Goal: Communication & Community: Share content

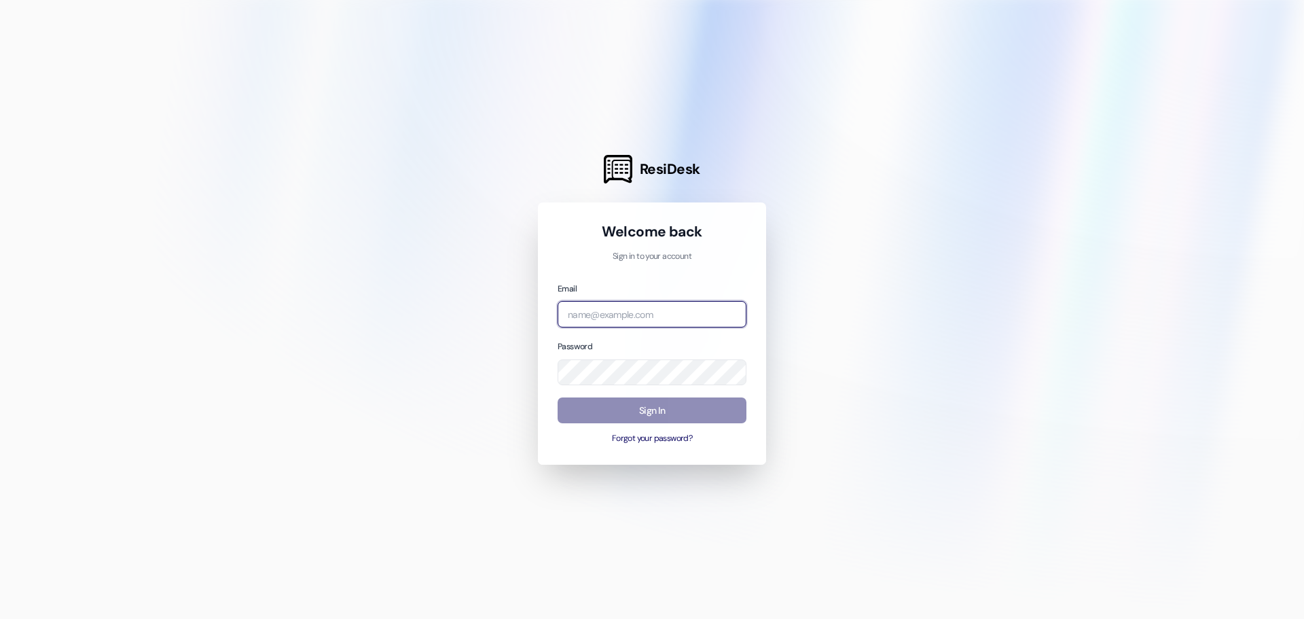
type input "[EMAIL_ADDRESS][DOMAIN_NAME]"
click at [670, 418] on button "Sign In" at bounding box center [652, 410] width 189 height 26
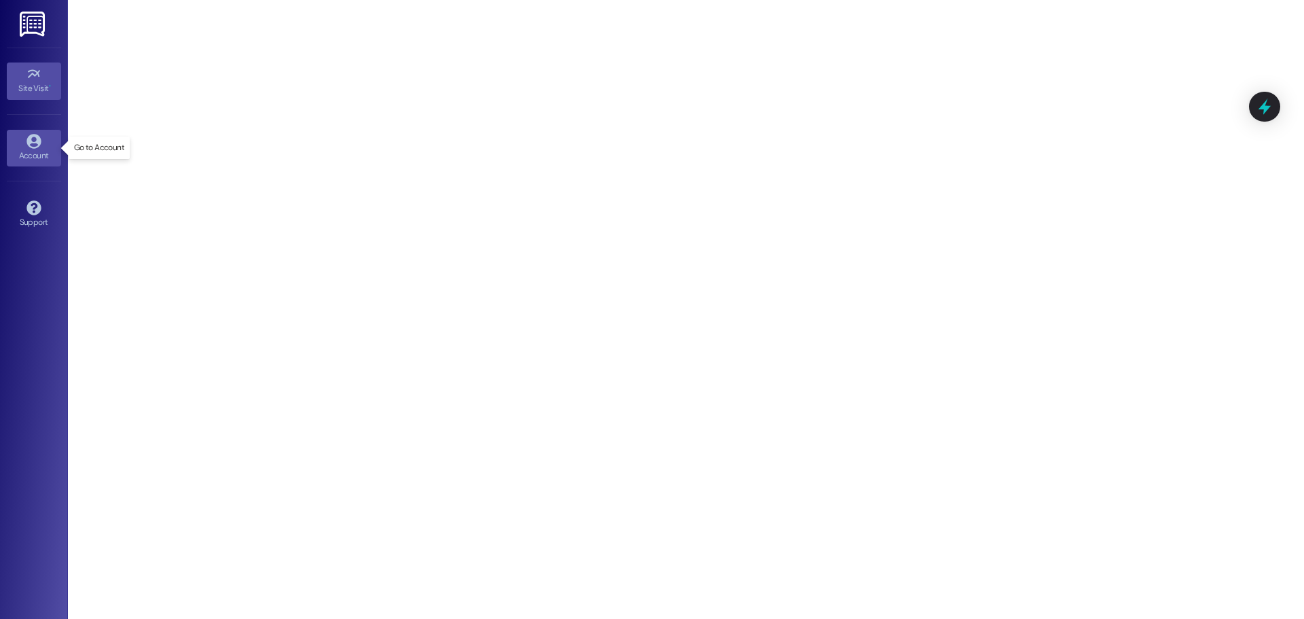
click at [24, 138] on link "Account" at bounding box center [34, 148] width 54 height 37
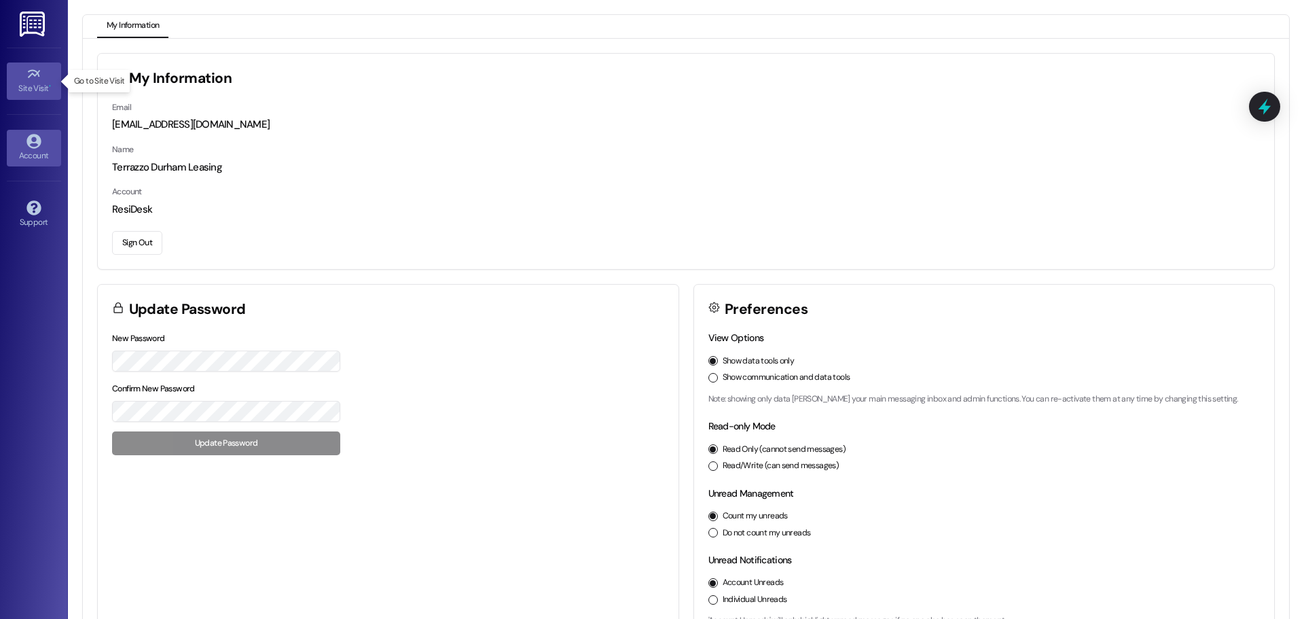
click at [52, 85] on div "Site Visit •" at bounding box center [34, 88] width 68 height 14
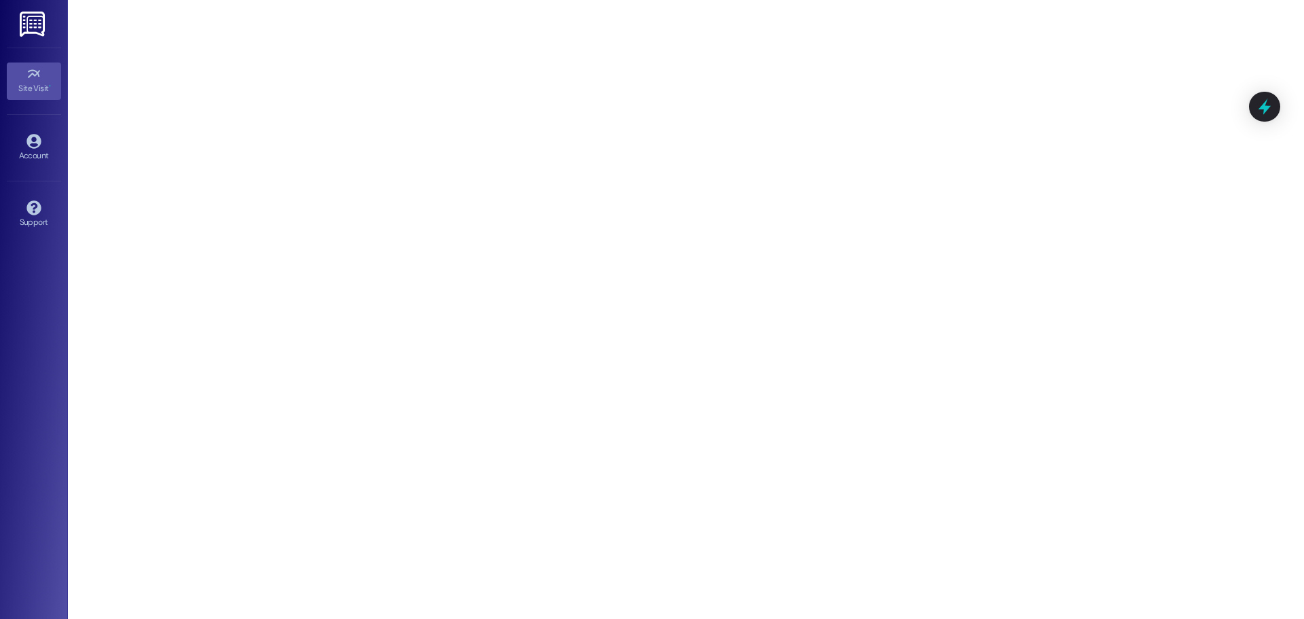
click at [38, 15] on img at bounding box center [34, 24] width 28 height 25
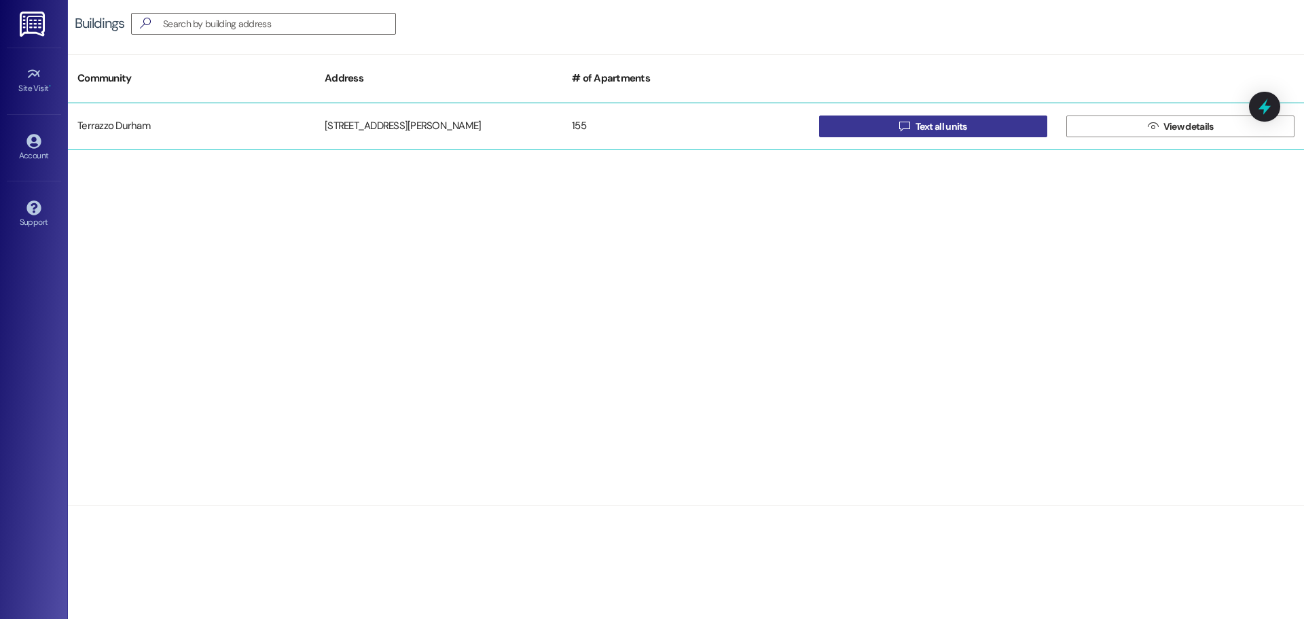
click at [969, 130] on span "Text all units" at bounding box center [941, 127] width 57 height 14
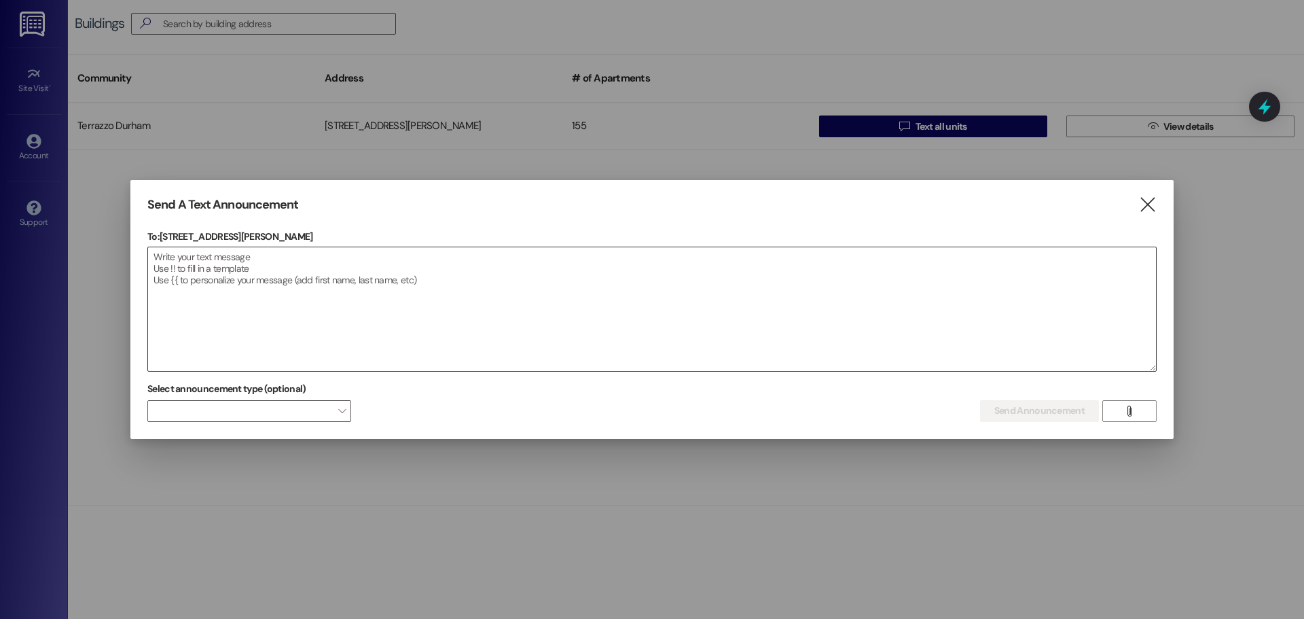
click at [211, 287] on textarea at bounding box center [652, 309] width 1008 height 124
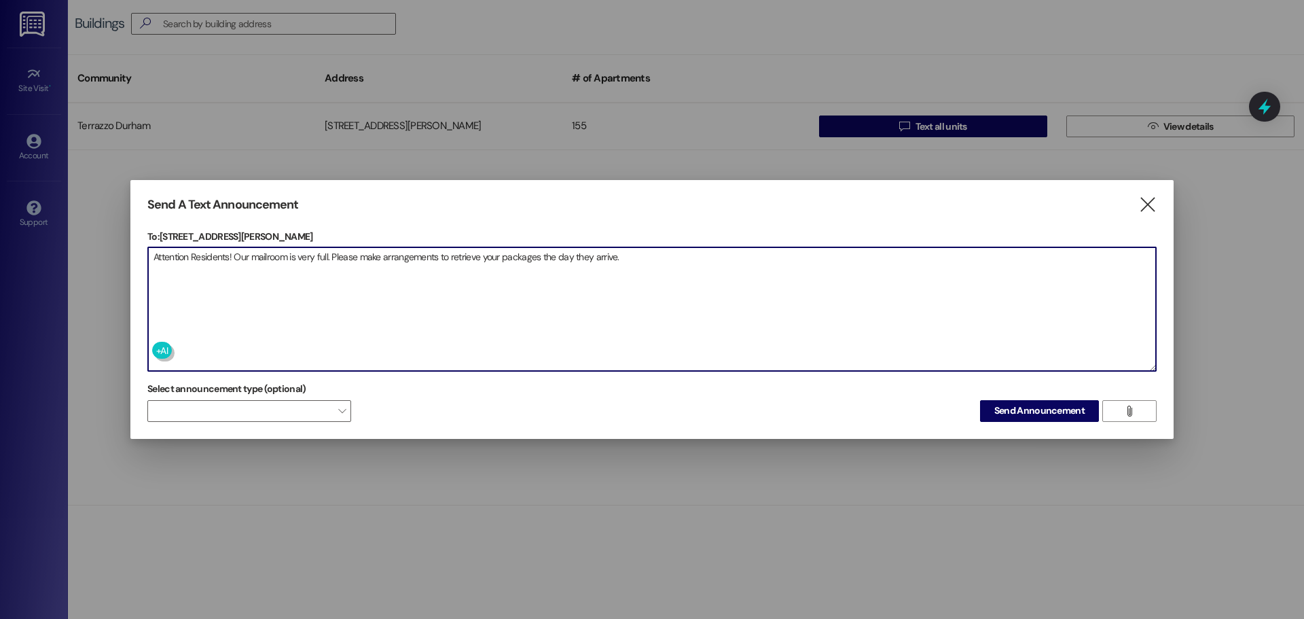
drag, startPoint x: 253, startPoint y: 254, endPoint x: 292, endPoint y: 253, distance: 39.4
click at [292, 253] on textarea "Attention Residents! Our mailroom is very full. Please make arrangements to ret…" at bounding box center [652, 309] width 1008 height 124
click at [643, 259] on textarea "Attention Residents! Our Package Room is very full. Please make arrangements to…" at bounding box center [652, 309] width 1008 height 124
drag, startPoint x: 565, startPoint y: 259, endPoint x: 616, endPoint y: 257, distance: 51.0
click at [616, 257] on textarea "Attention Residents! Our Package Room is very full. Please make arrangements to…" at bounding box center [652, 309] width 1008 height 124
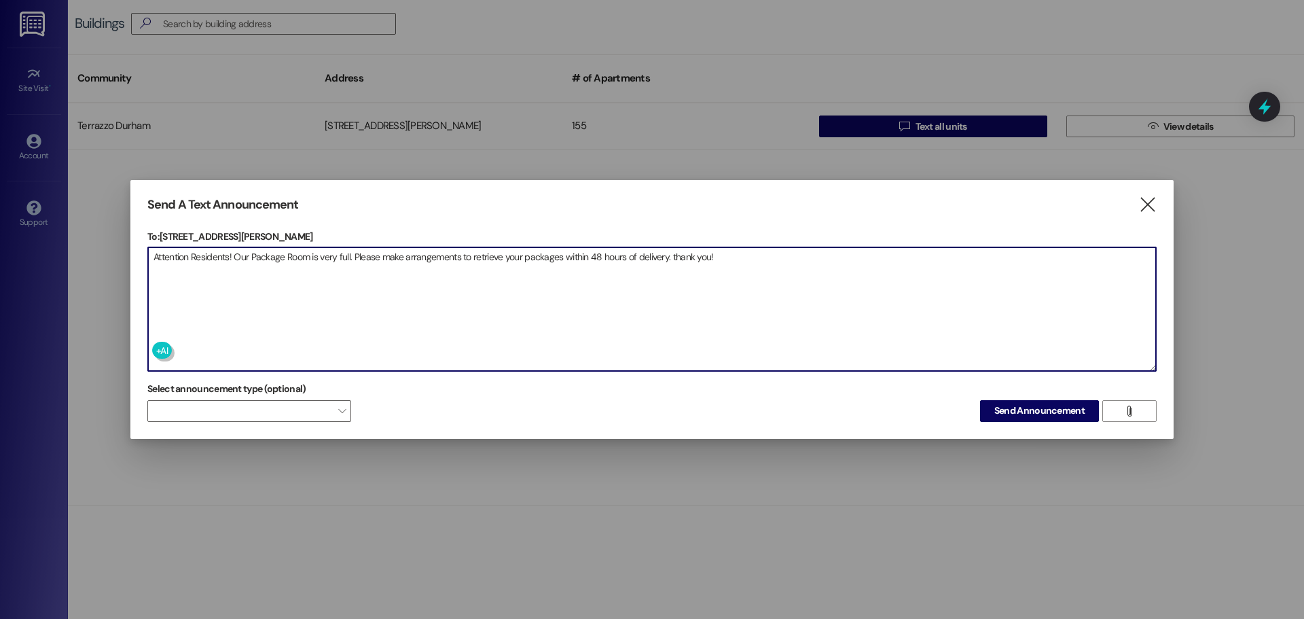
click at [674, 257] on textarea "Attention Residents! Our Package Room is very full. Please make arrangements to…" at bounding box center [652, 309] width 1008 height 124
type textarea "Attention Residents! Our Package Room is very full. Please make arrangements to…"
click at [275, 409] on span at bounding box center [249, 411] width 204 height 22
click at [607, 354] on textarea "Attention Residents! Our Package Room is very full. Please make arrangements to…" at bounding box center [652, 309] width 1008 height 124
click at [1056, 409] on span "Send Announcement" at bounding box center [1039, 410] width 90 height 14
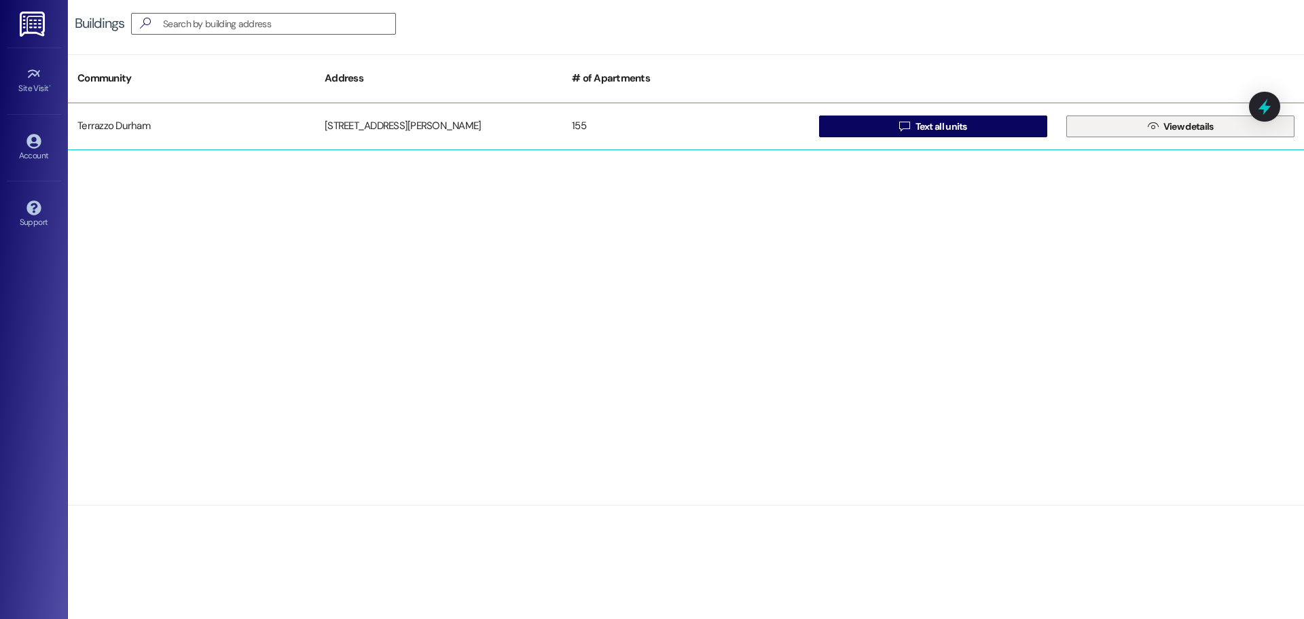
click at [1192, 121] on span "View details" at bounding box center [1188, 127] width 50 height 14
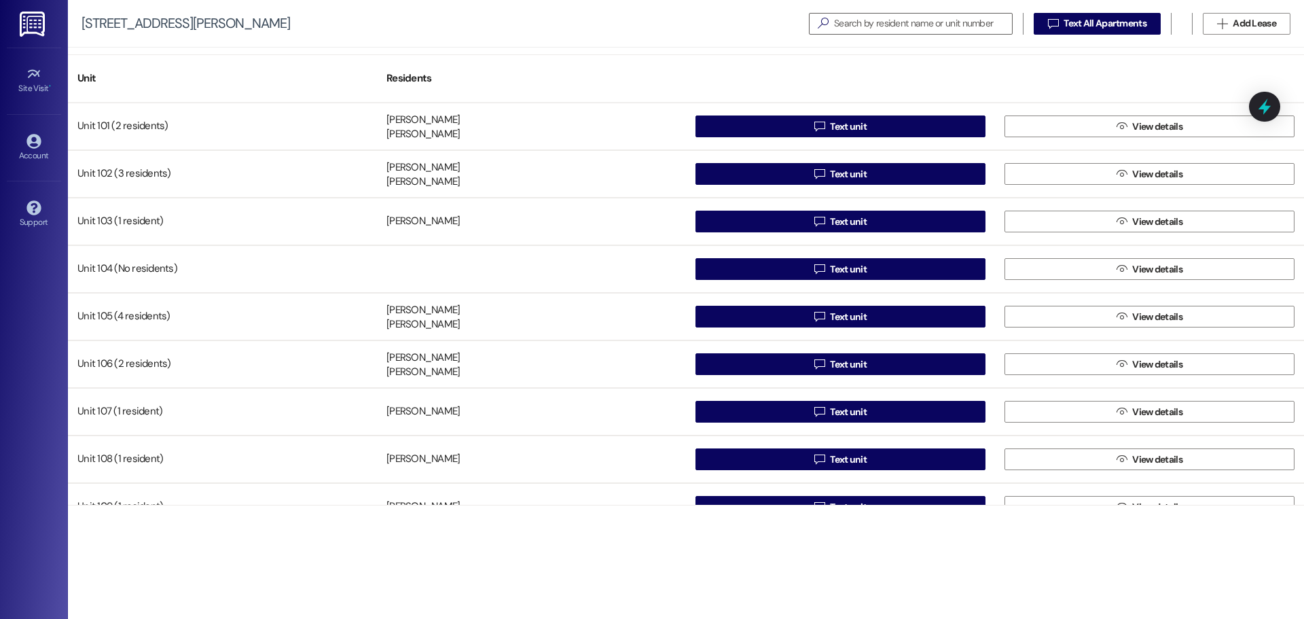
click at [40, 22] on img at bounding box center [34, 24] width 28 height 25
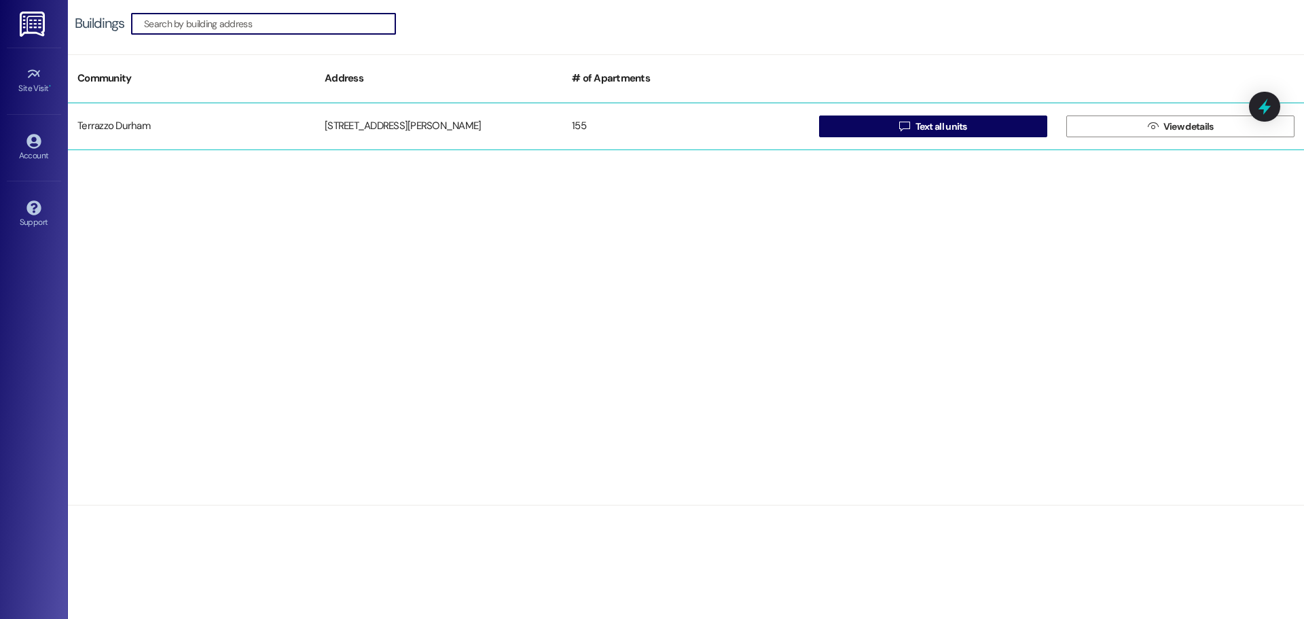
click at [208, 126] on div "Terrazzo Durham" at bounding box center [191, 126] width 247 height 27
